Goal: Information Seeking & Learning: Learn about a topic

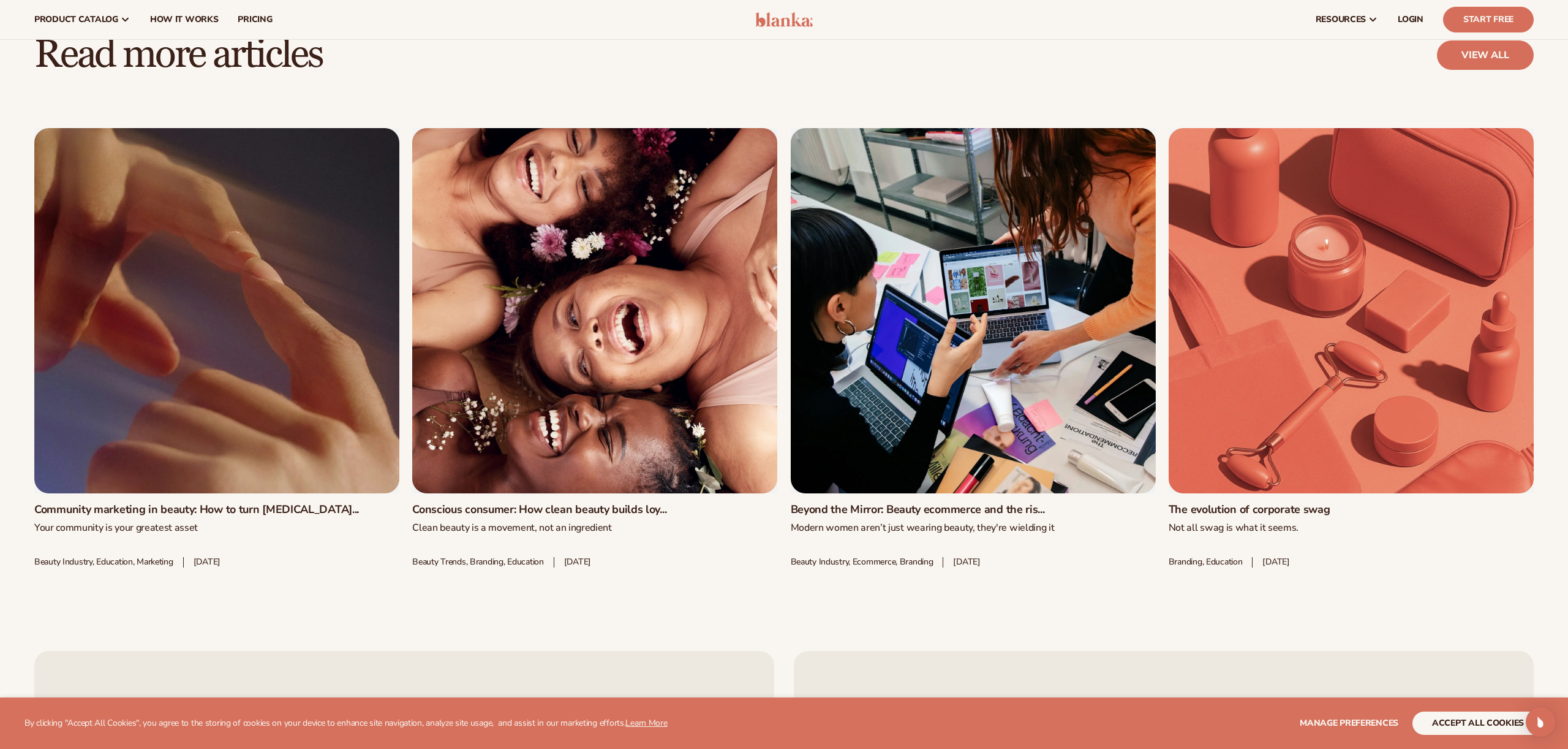
scroll to position [2502, 0]
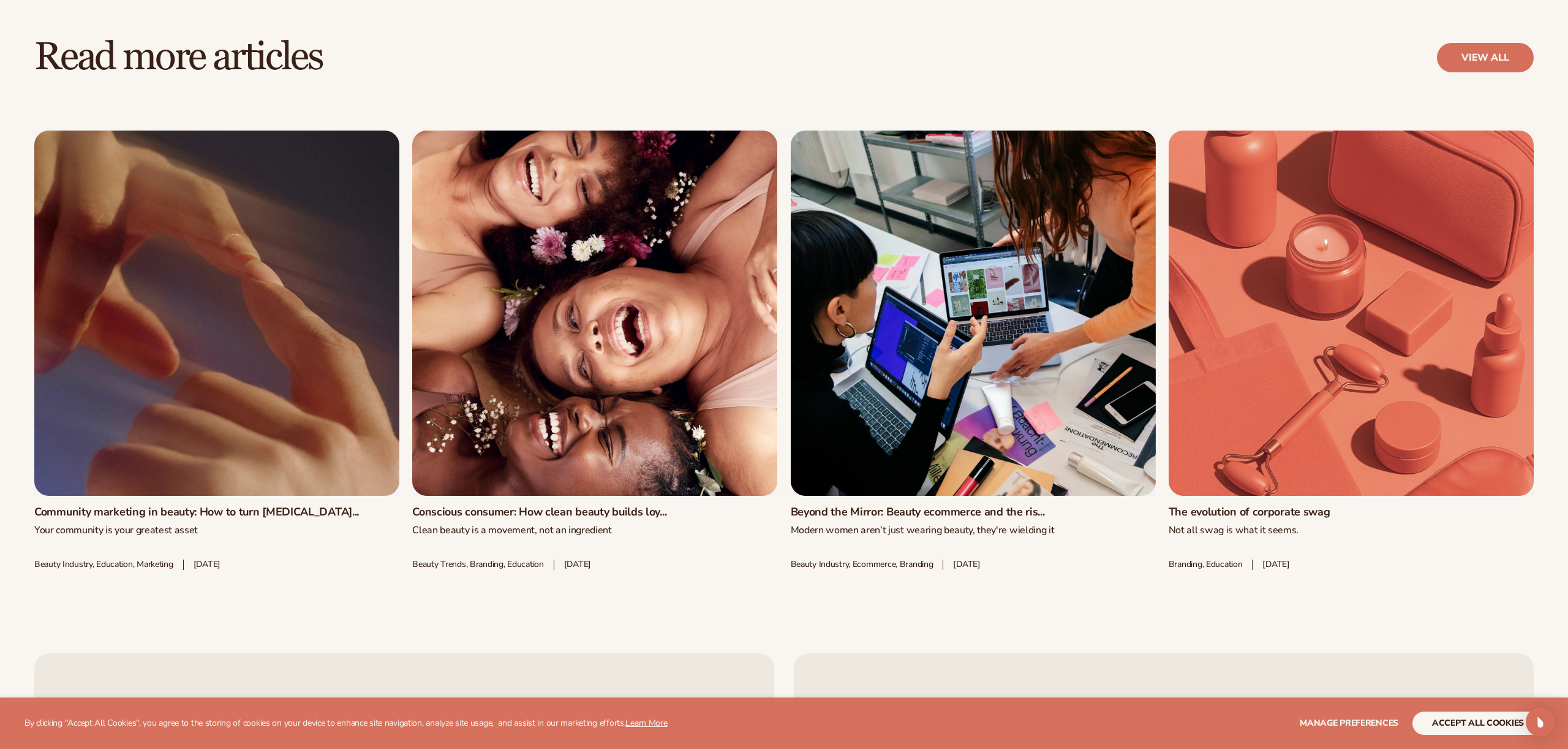
click at [1431, 506] on link "The evolution of corporate swag" at bounding box center [1351, 513] width 365 height 14
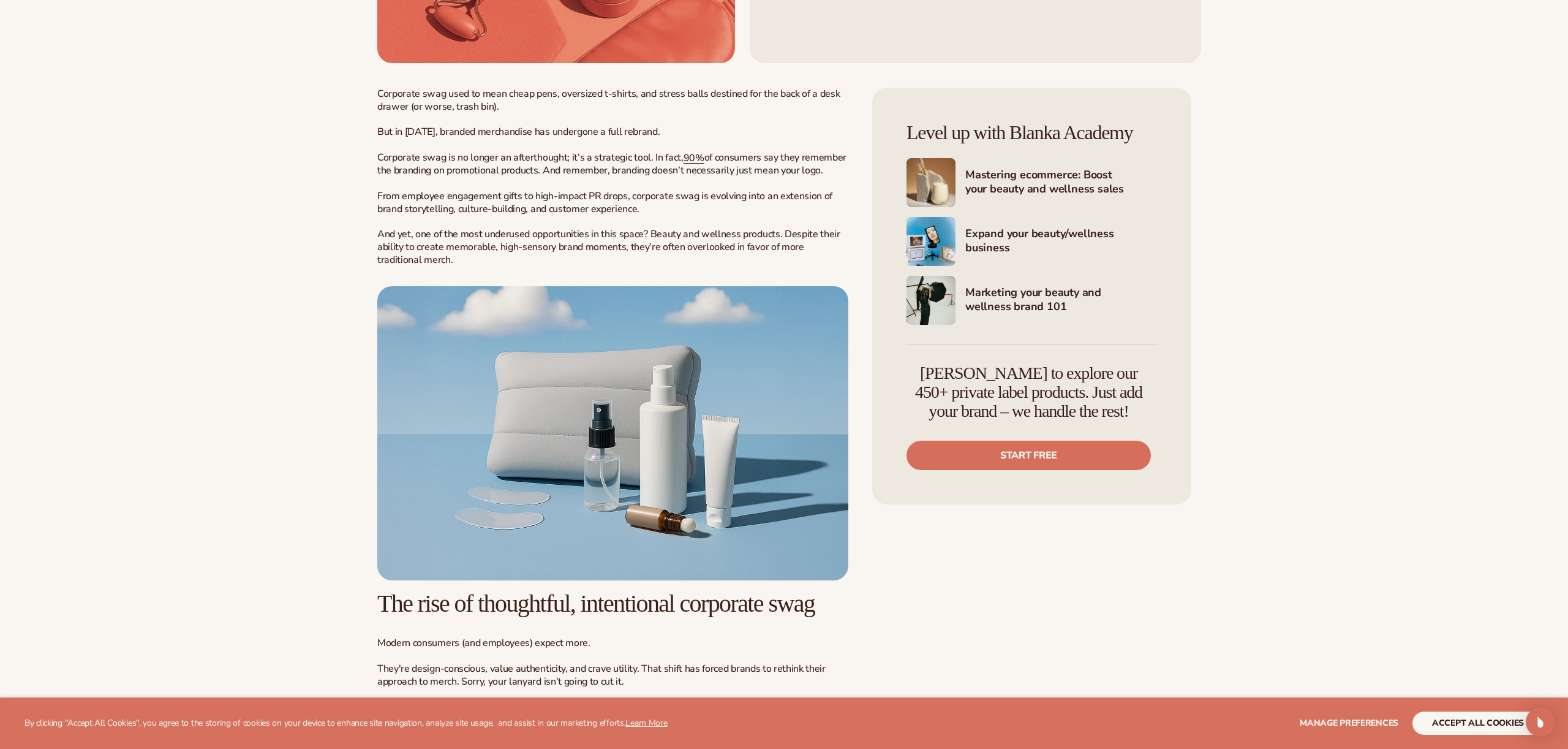
scroll to position [408, 0]
click at [1013, 304] on h4 "Marketing your beauty and wellness brand 101" at bounding box center [1061, 299] width 192 height 30
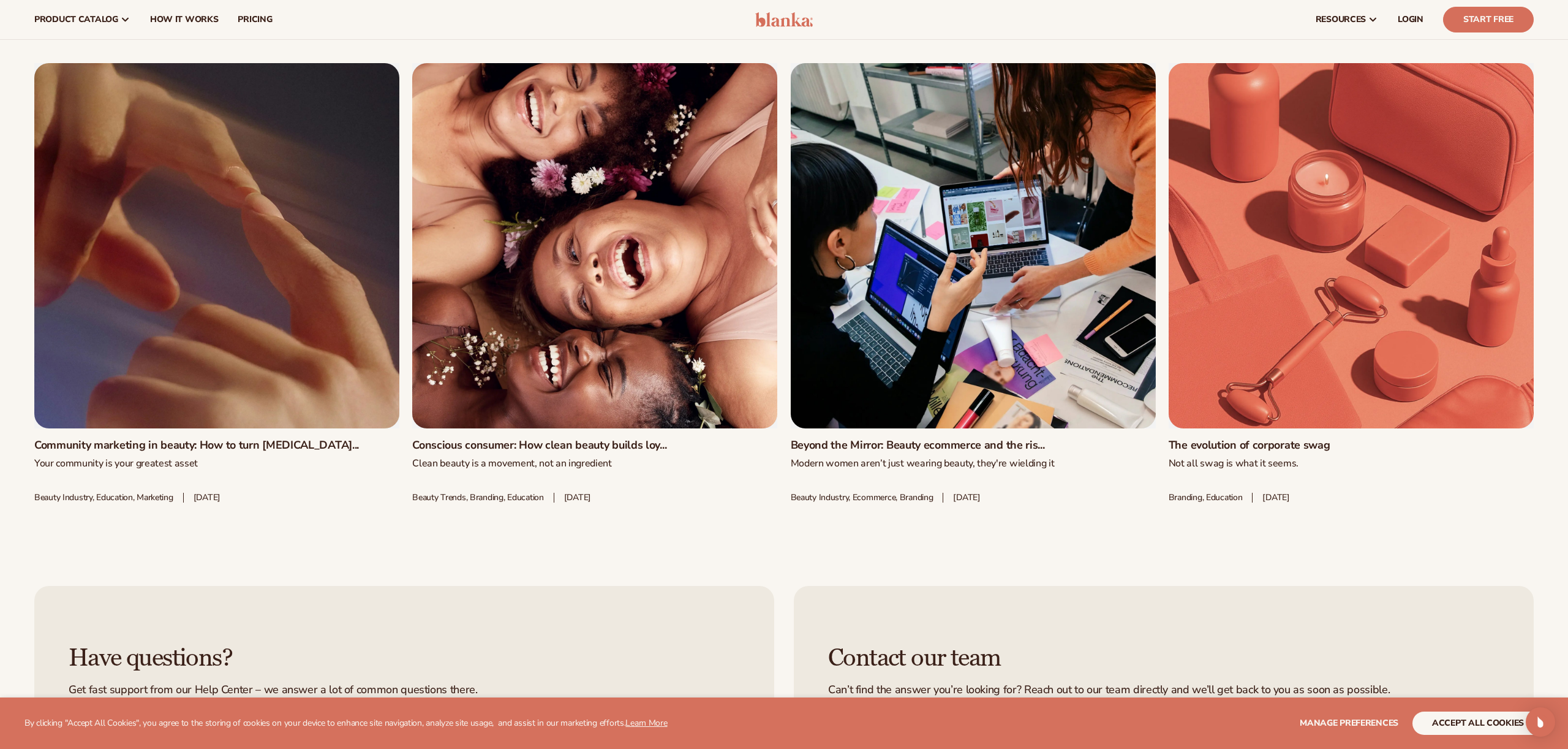
scroll to position [7049, 0]
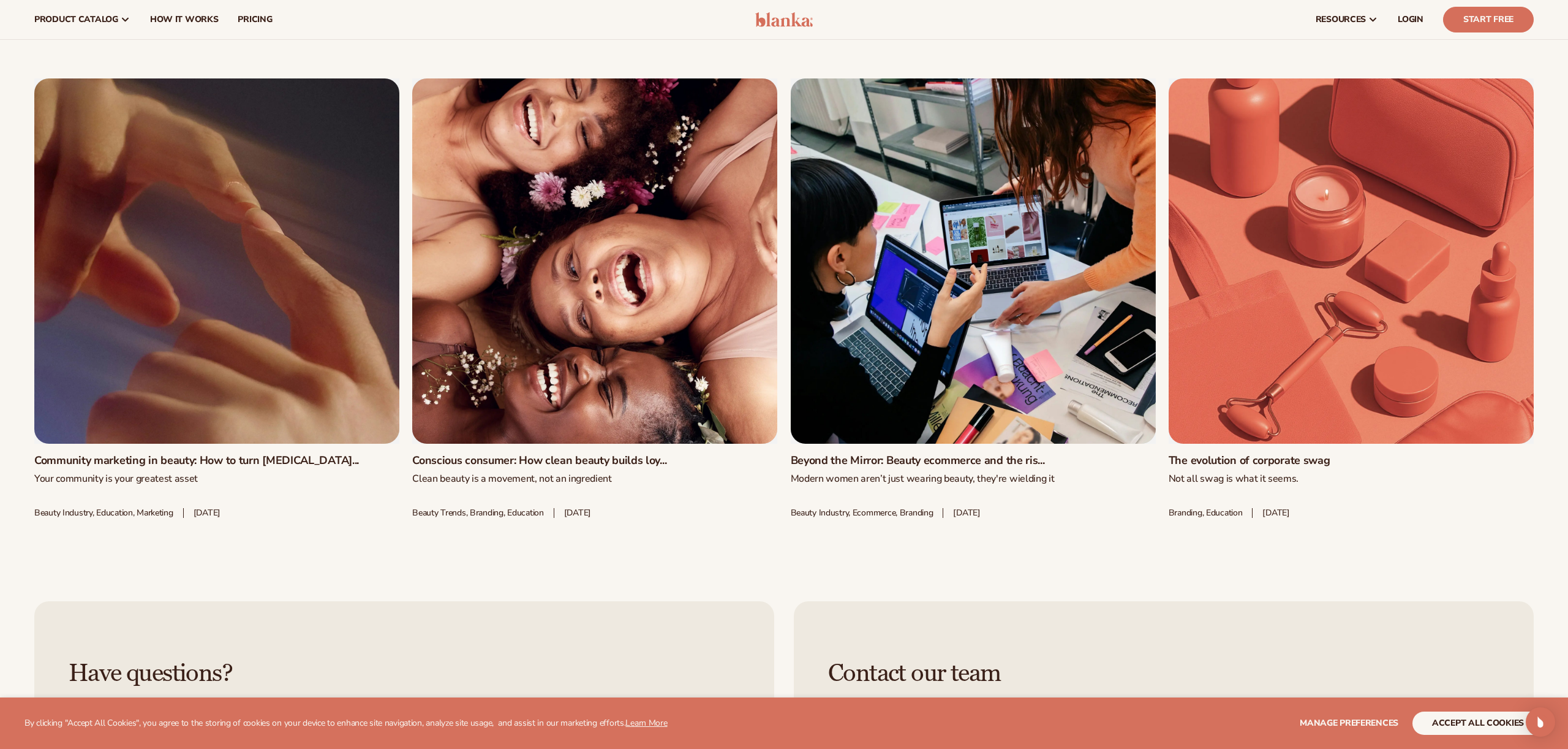
click at [676, 454] on link "Conscious consumer: How clean beauty builds loy..." at bounding box center [595, 461] width 365 height 14
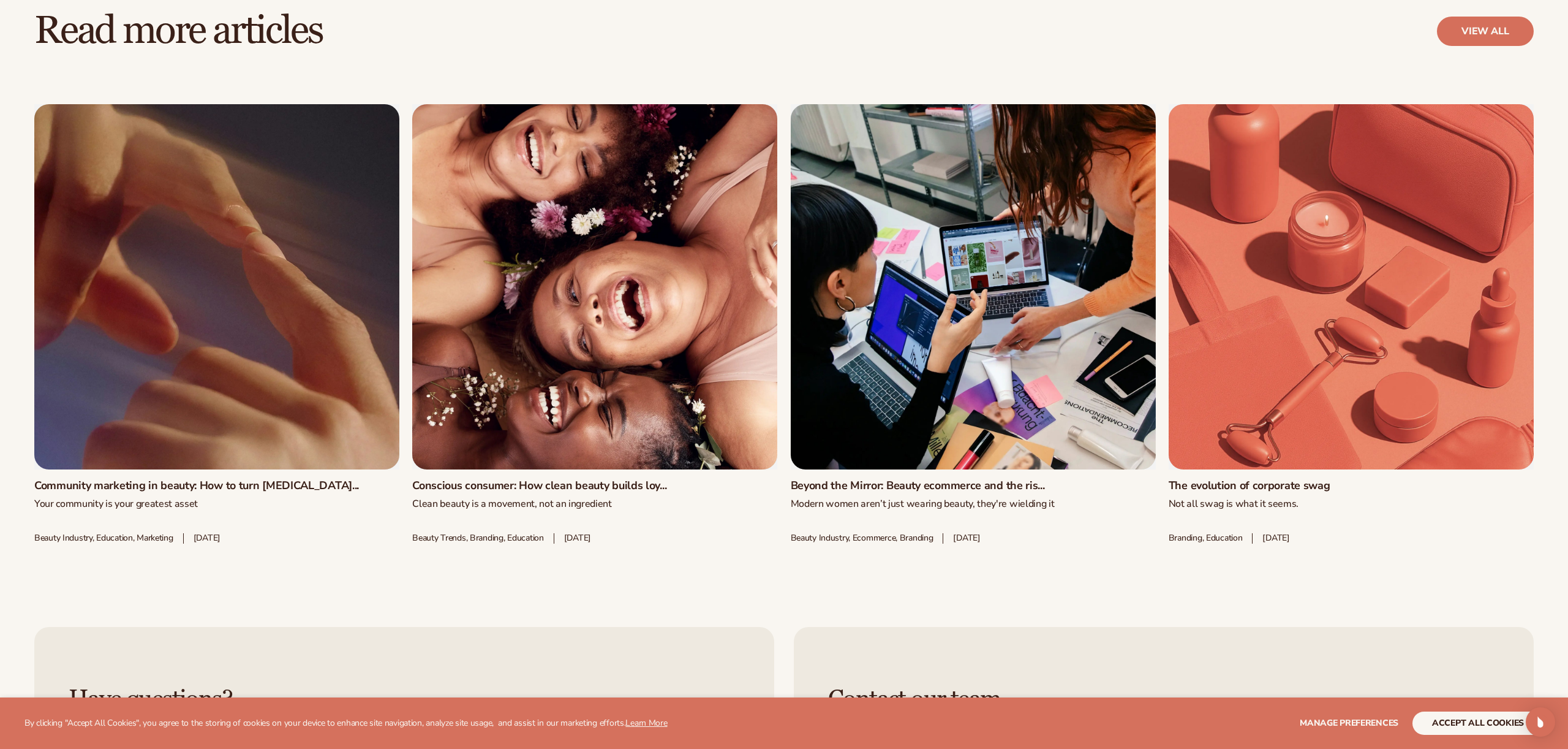
scroll to position [4453, 0]
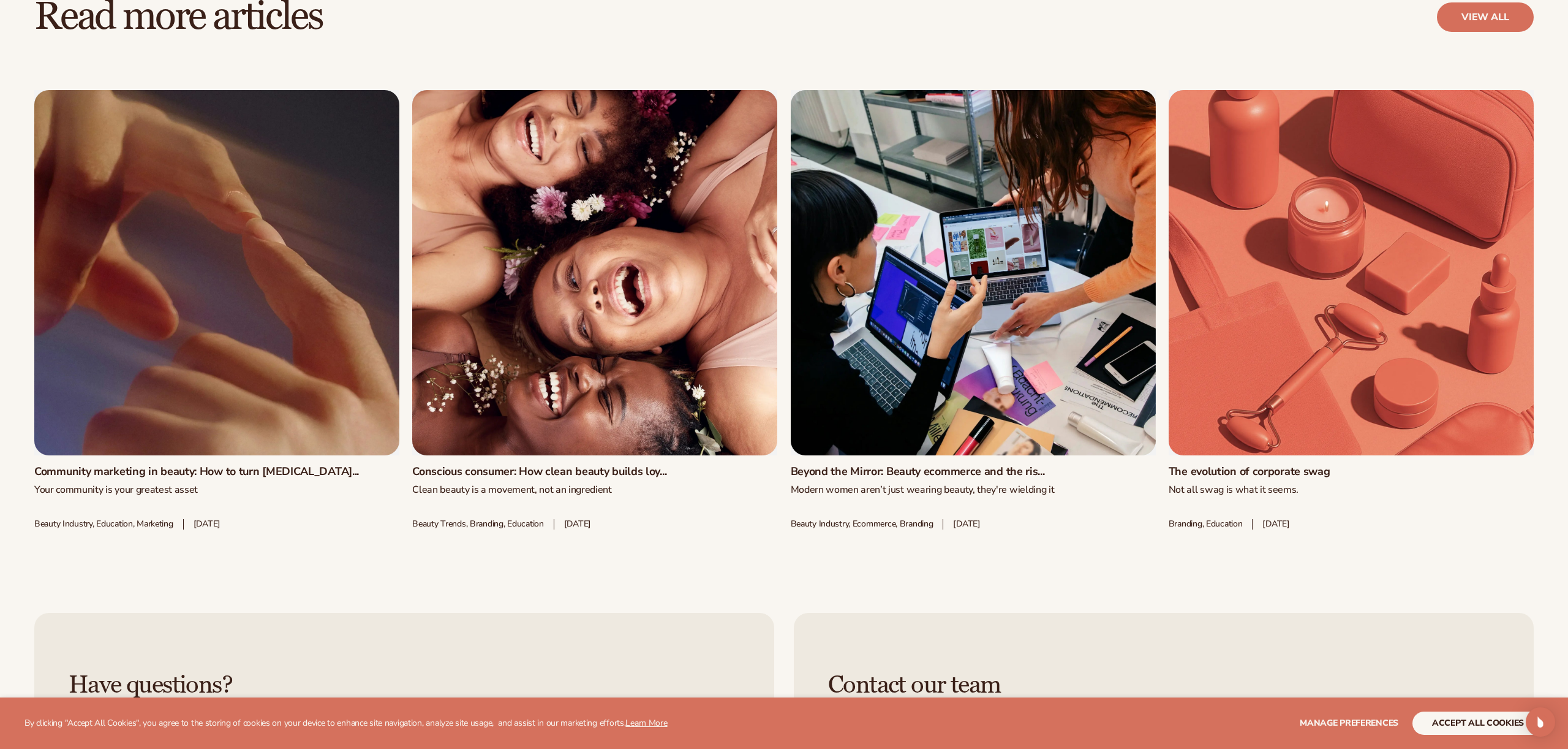
click at [257, 465] on link "Community marketing in beauty: How to turn [MEDICAL_DATA]..." at bounding box center [217, 472] width 365 height 14
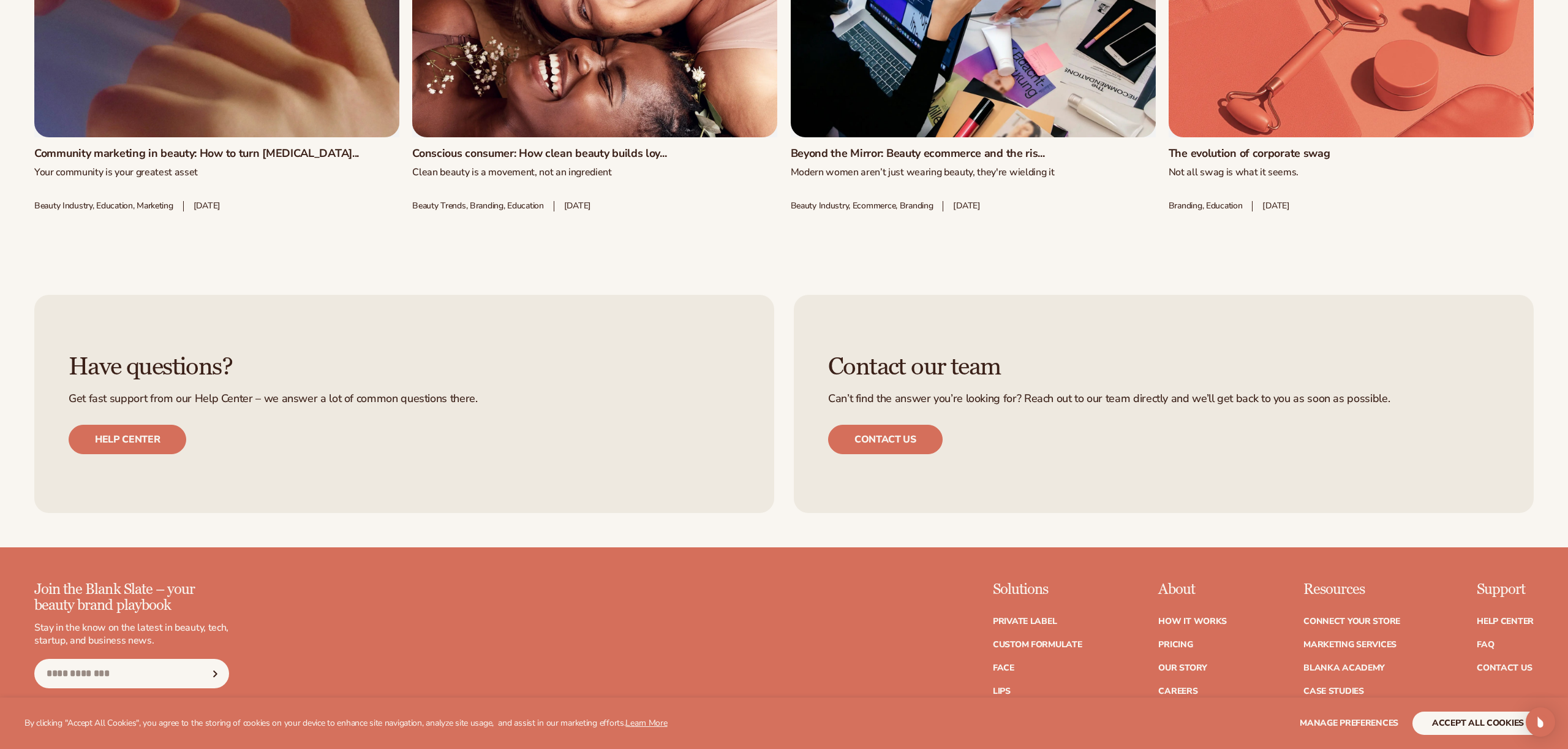
scroll to position [5781, 0]
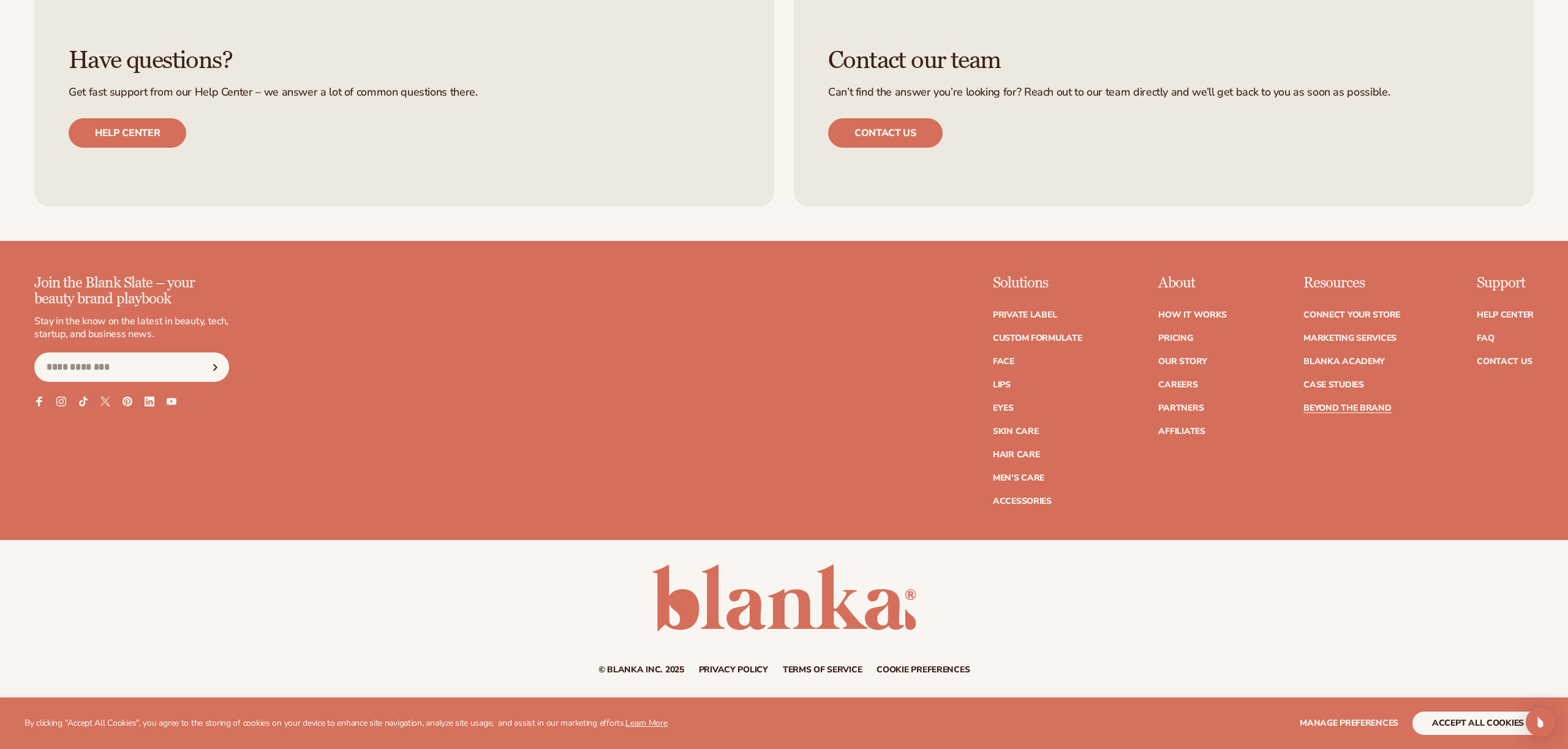
click at [747, 604] on link at bounding box center [784, 598] width 264 height 67
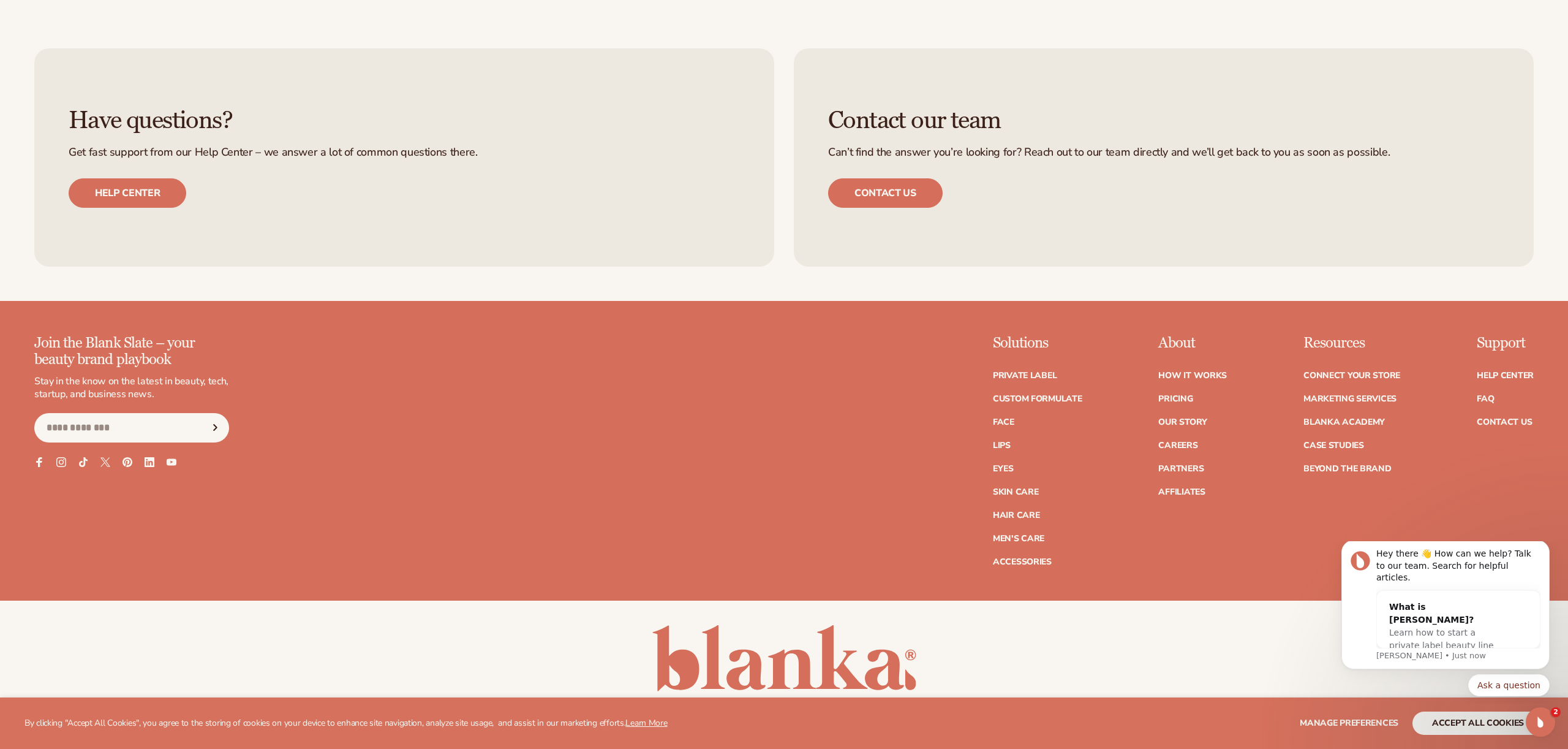
scroll to position [6790, 0]
